Goal: Transaction & Acquisition: Purchase product/service

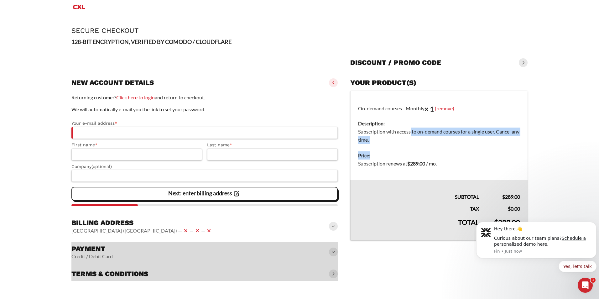
drag, startPoint x: 411, startPoint y: 132, endPoint x: 418, endPoint y: 155, distance: 25.0
click at [413, 151] on tbody "On-demand courses - Monthly × 1 (remove) Description: Subscription with access …" at bounding box center [438, 136] width 177 height 90
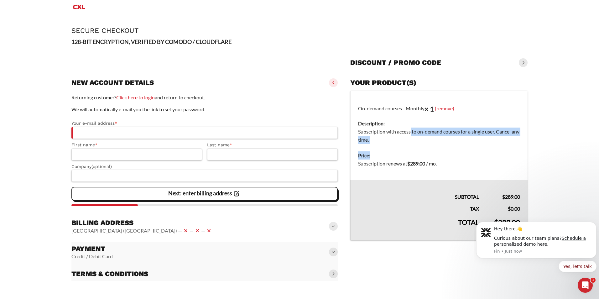
click at [421, 157] on dt "Price:" at bounding box center [439, 155] width 162 height 8
click at [595, 224] on icon "Dismiss notification" at bounding box center [594, 223] width 3 height 3
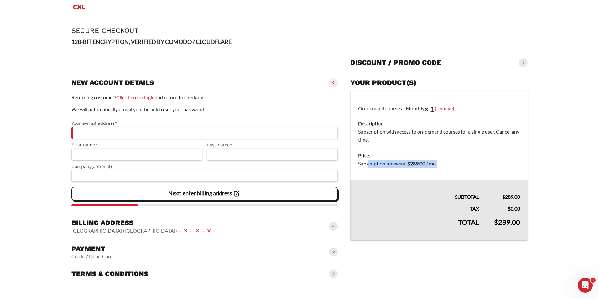
drag, startPoint x: 439, startPoint y: 165, endPoint x: 369, endPoint y: 164, distance: 69.9
click at [369, 164] on span "Subscription renews at $ 289.00 / mo ." at bounding box center [397, 163] width 79 height 6
drag, startPoint x: 369, startPoint y: 164, endPoint x: 381, endPoint y: 164, distance: 12.9
click at [381, 164] on span "Subscription renews at $ 289.00 / mo ." at bounding box center [397, 163] width 79 height 6
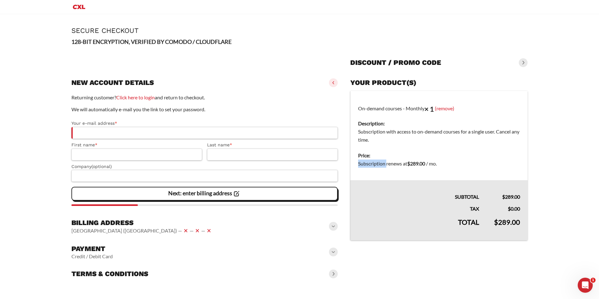
drag, startPoint x: 381, startPoint y: 164, endPoint x: 382, endPoint y: 168, distance: 3.8
click at [381, 164] on span "Subscription renews at $ 289.00 / mo ." at bounding box center [397, 163] width 79 height 6
drag, startPoint x: 382, startPoint y: 168, endPoint x: 396, endPoint y: 191, distance: 26.3
click at [396, 191] on th "Subtotal" at bounding box center [418, 190] width 136 height 21
drag, startPoint x: 409, startPoint y: 162, endPoint x: 427, endPoint y: 166, distance: 18.2
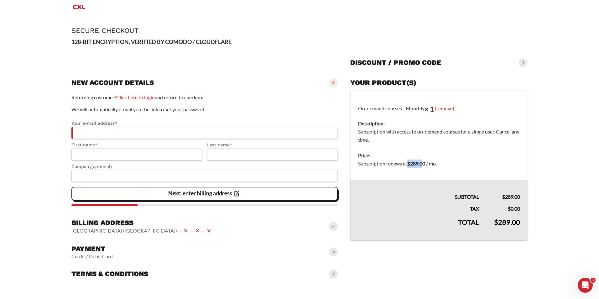
click at [425, 163] on bdi "$ 289.00" at bounding box center [417, 163] width 18 height 6
drag, startPoint x: 427, startPoint y: 166, endPoint x: 428, endPoint y: 189, distance: 23.8
click at [428, 189] on th "Subtotal" at bounding box center [418, 190] width 136 height 21
click at [267, 69] on div at bounding box center [204, 61] width 266 height 20
